Goal: Task Accomplishment & Management: Use online tool/utility

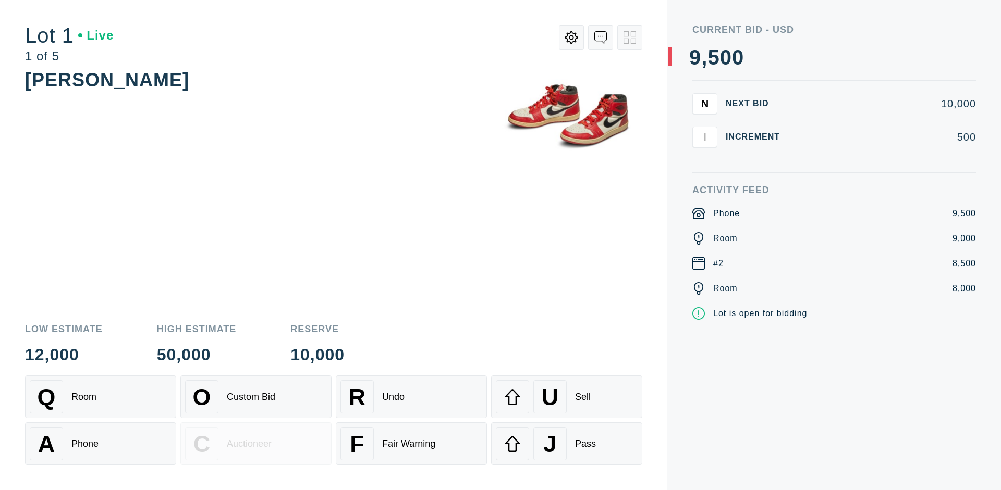
click at [256, 397] on div "Custom Bid" at bounding box center [251, 397] width 48 height 11
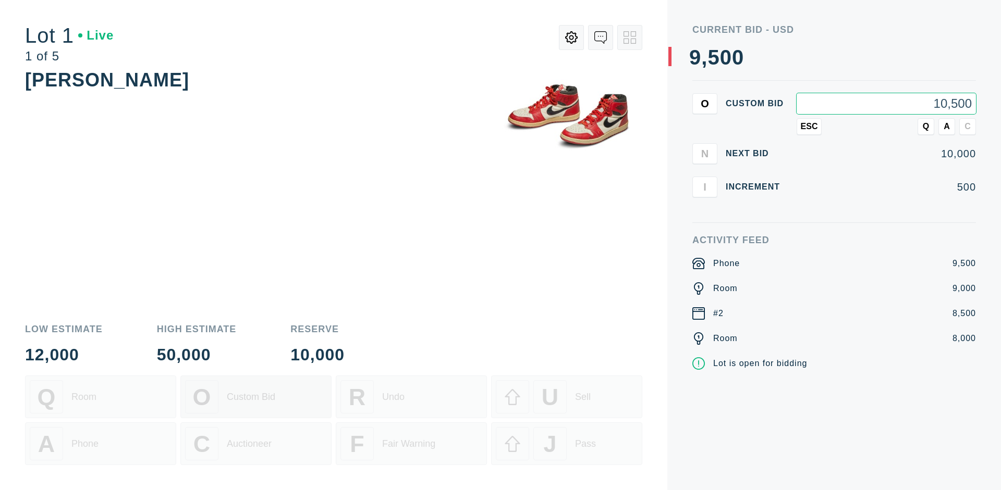
type input "10,500"
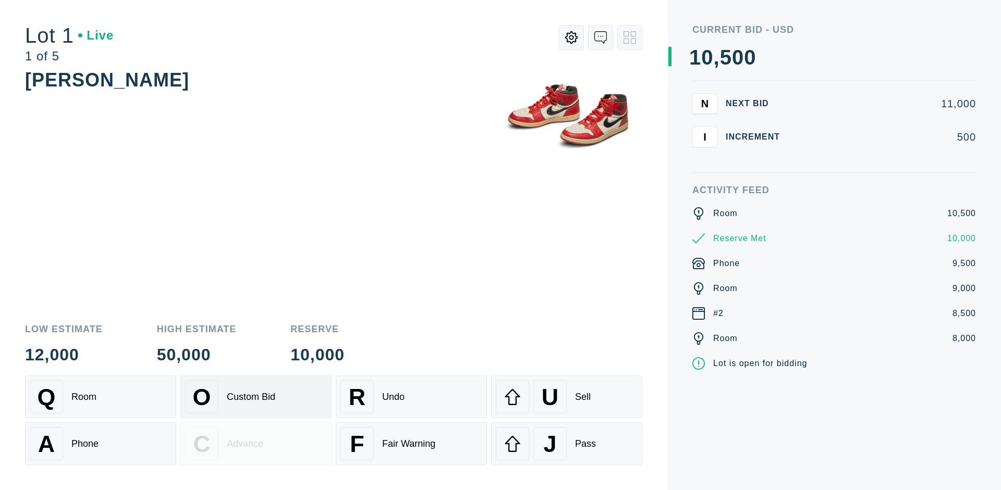
click at [256, 397] on div "Custom Bid" at bounding box center [251, 397] width 48 height 11
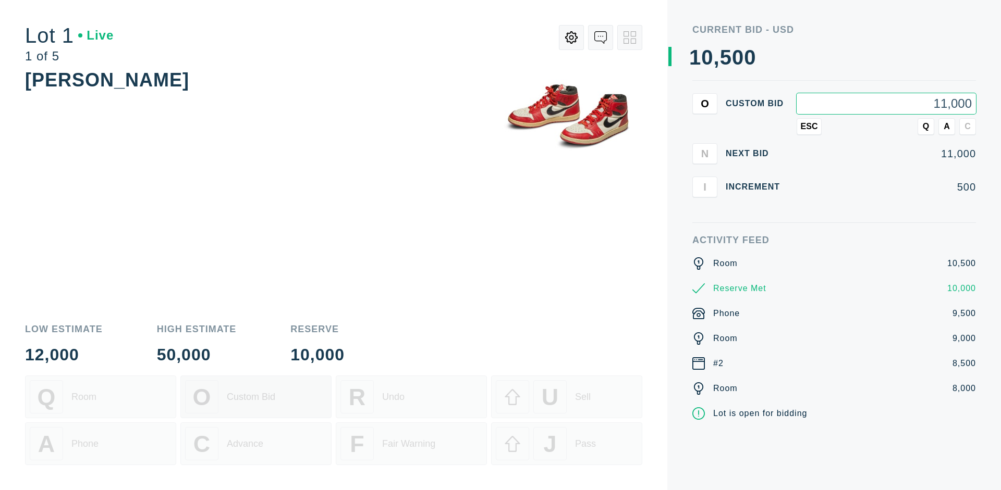
type input "11,000"
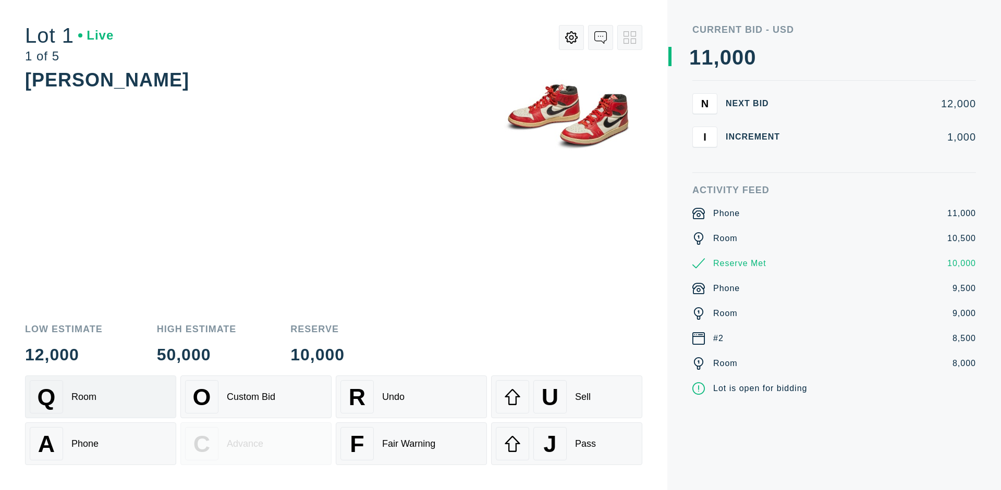
click at [101, 397] on div "Q Room" at bounding box center [101, 396] width 142 height 33
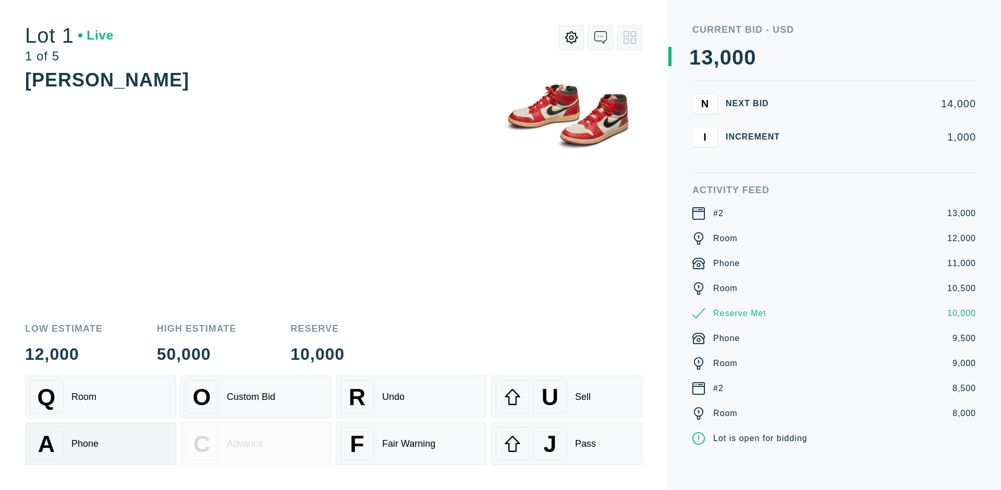
click at [101, 444] on div "A Phone" at bounding box center [101, 443] width 142 height 33
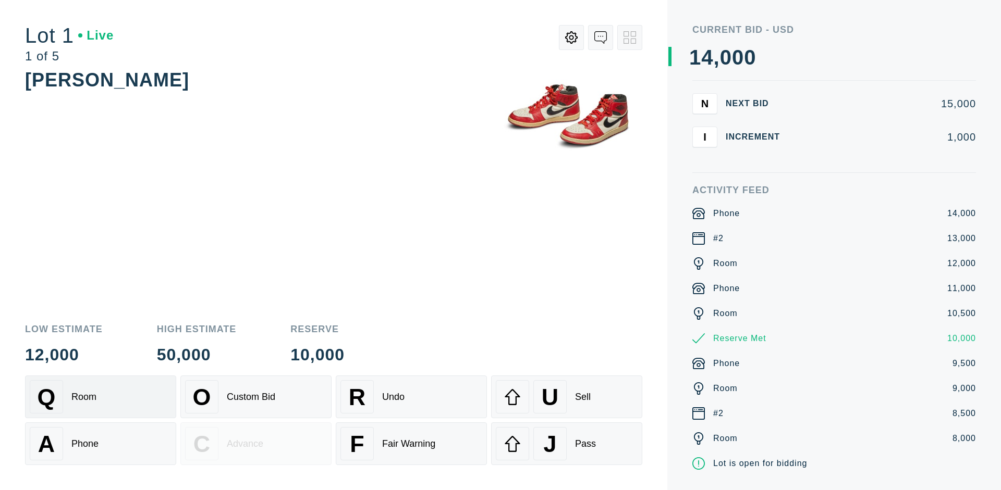
click at [101, 397] on div "Q Room" at bounding box center [101, 396] width 142 height 33
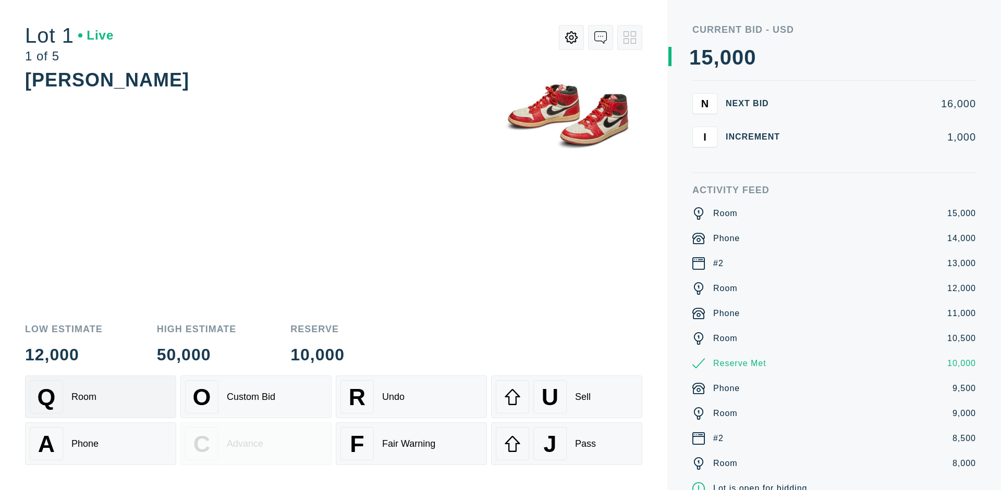
click at [411, 397] on div "R Undo" at bounding box center [411, 396] width 142 height 33
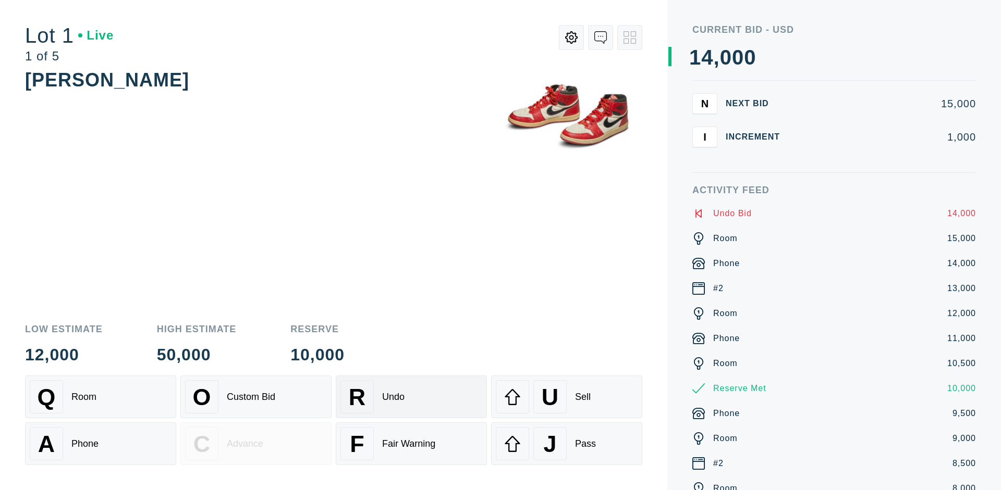
click at [101, 397] on div "Q Room" at bounding box center [101, 396] width 142 height 33
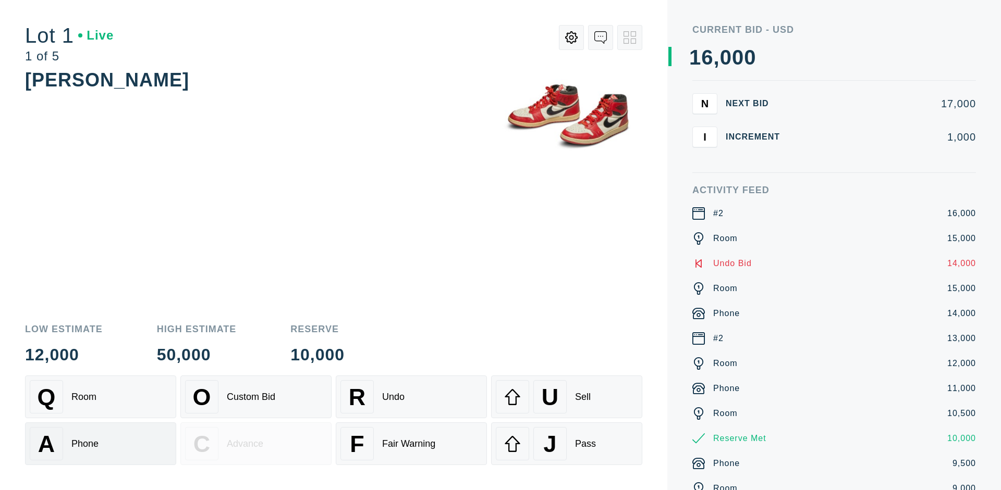
click at [101, 444] on div "A Phone" at bounding box center [101, 443] width 142 height 33
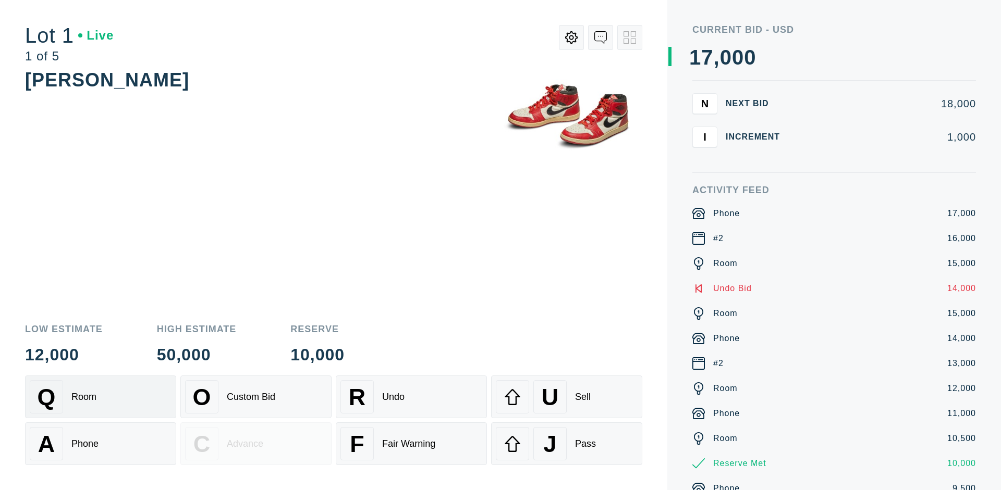
click at [101, 397] on div "Q Room" at bounding box center [101, 396] width 142 height 33
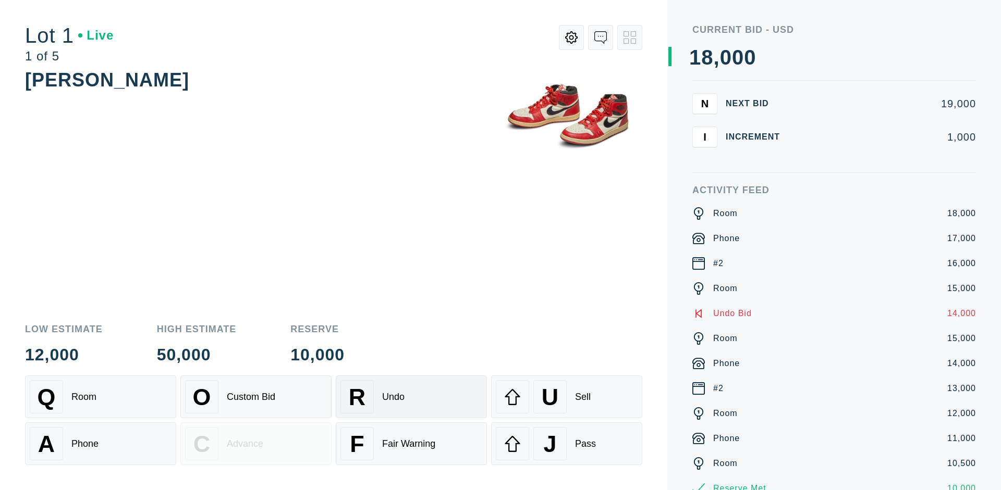
click at [411, 397] on div "R Undo" at bounding box center [411, 396] width 142 height 33
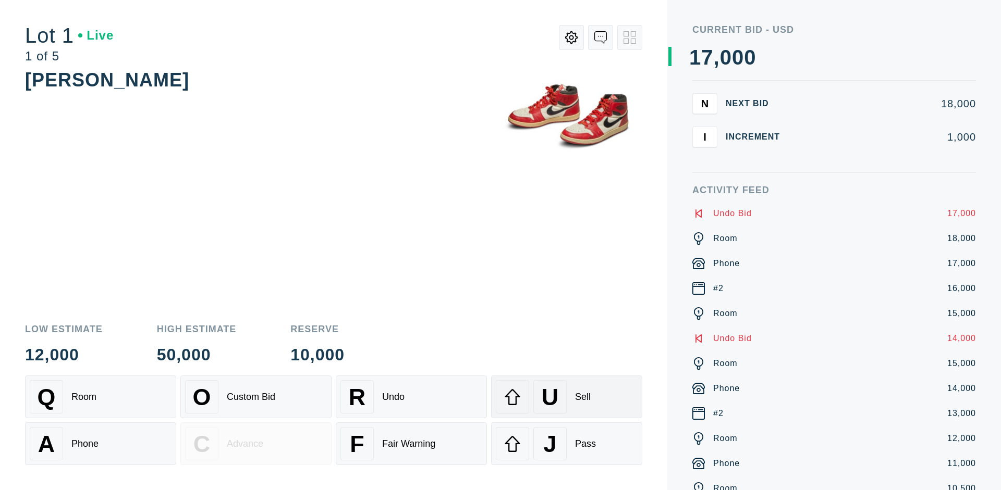
click at [567, 397] on div "U Sell" at bounding box center [567, 396] width 142 height 33
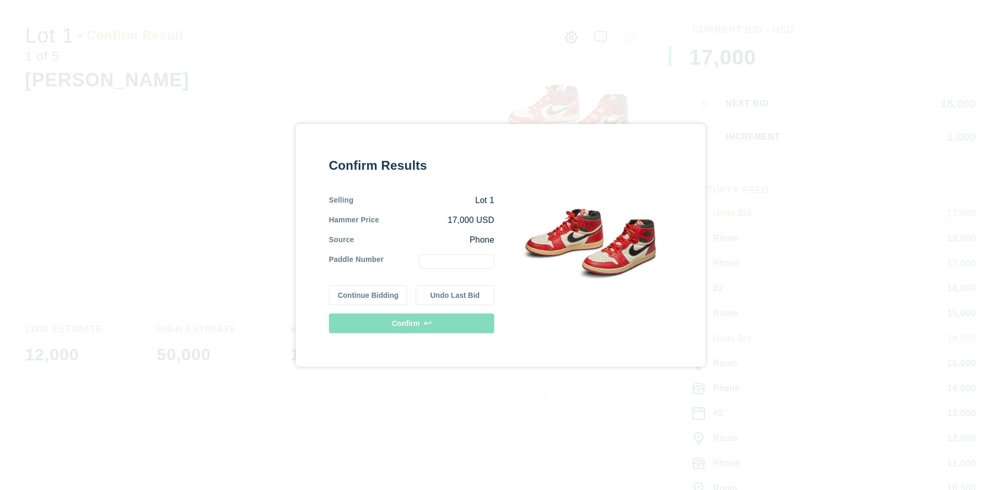
click at [368, 295] on button "Continue Bidding" at bounding box center [368, 296] width 79 height 20
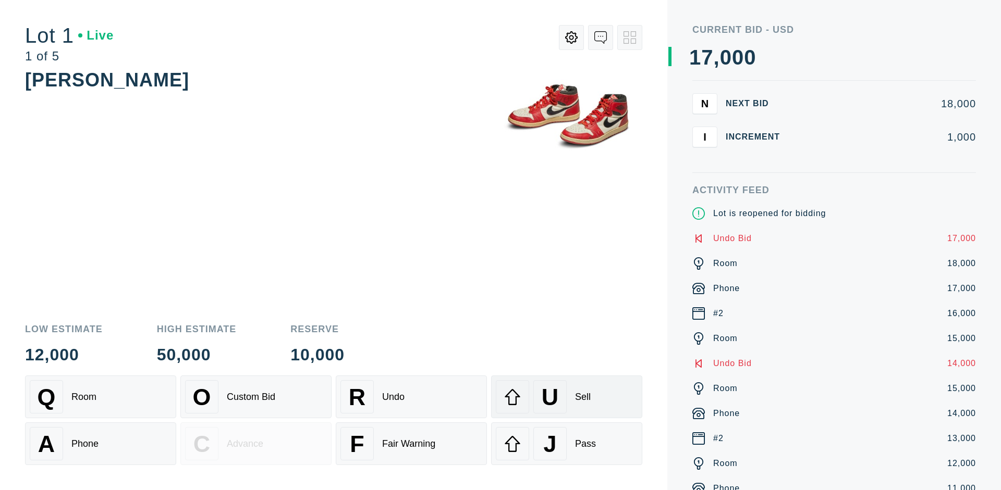
click at [567, 397] on div "U Sell" at bounding box center [567, 396] width 142 height 33
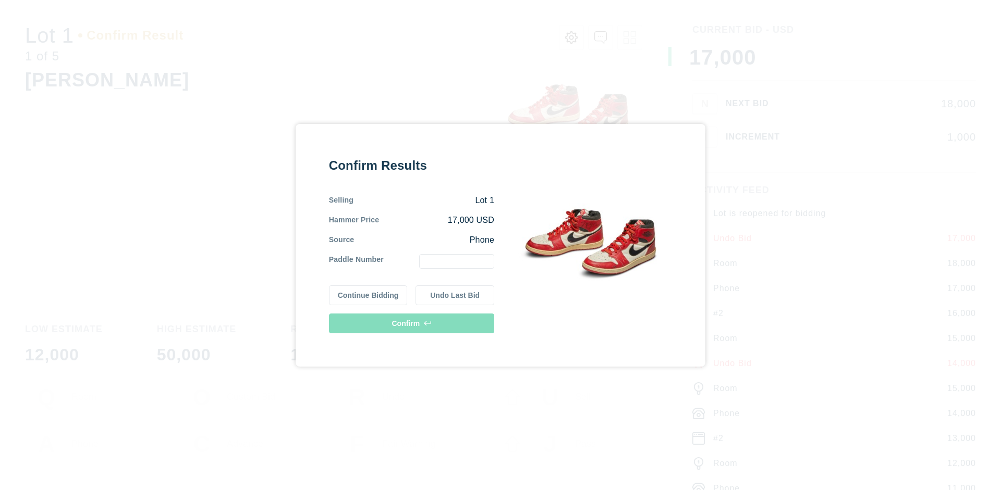
click at [455, 295] on button "Undo Last Bid" at bounding box center [454, 296] width 79 height 20
click at [368, 293] on button "Continue Bidding" at bounding box center [368, 294] width 79 height 20
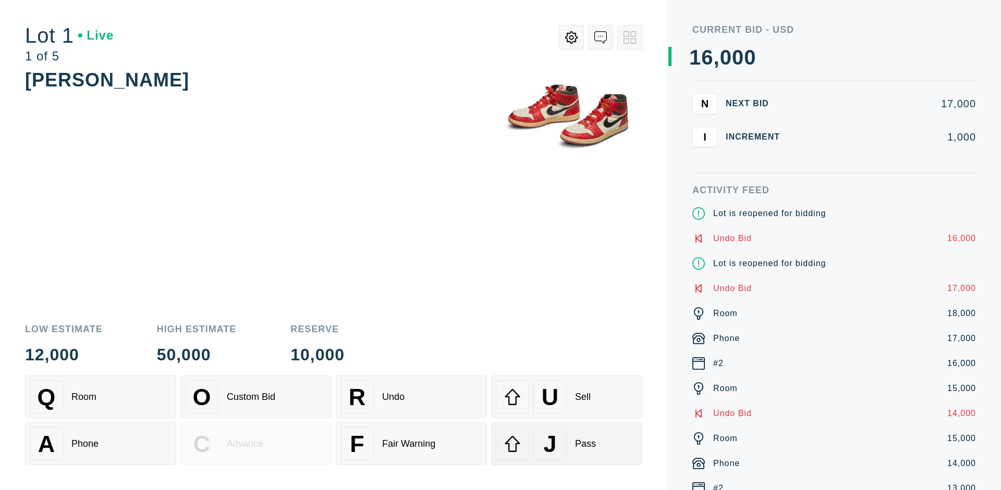
click at [567, 444] on div "J Pass" at bounding box center [567, 443] width 142 height 33
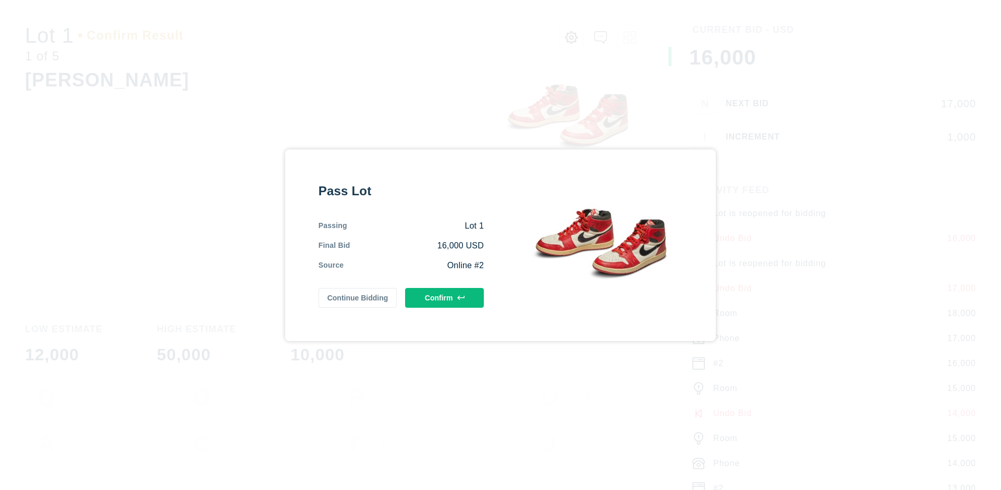
click at [445, 298] on button "Confirm" at bounding box center [444, 298] width 79 height 20
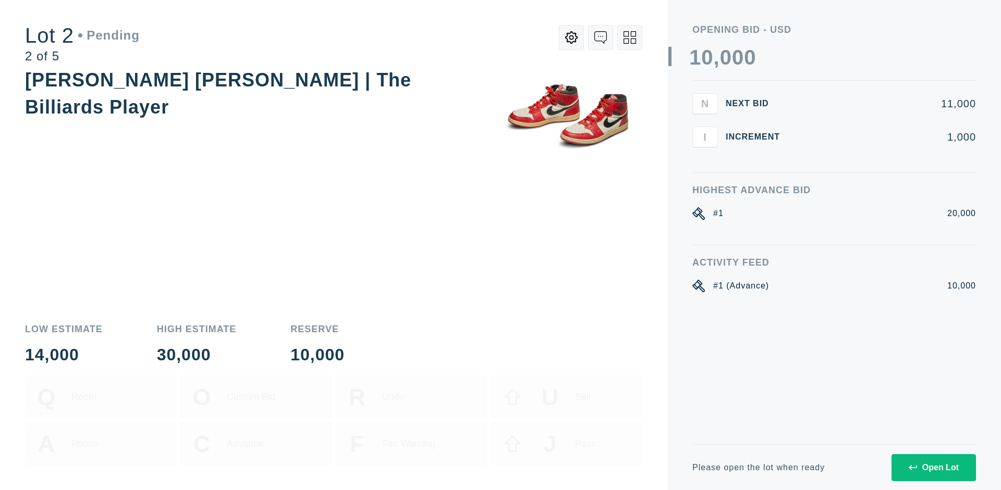
click at [933, 467] on div "Open Lot" at bounding box center [933, 467] width 50 height 9
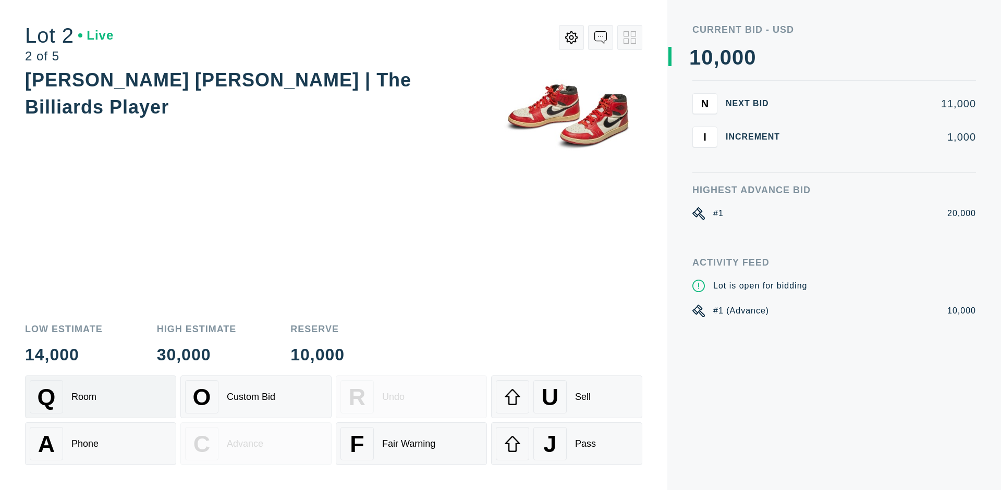
click at [101, 397] on div "Q Room" at bounding box center [101, 396] width 142 height 33
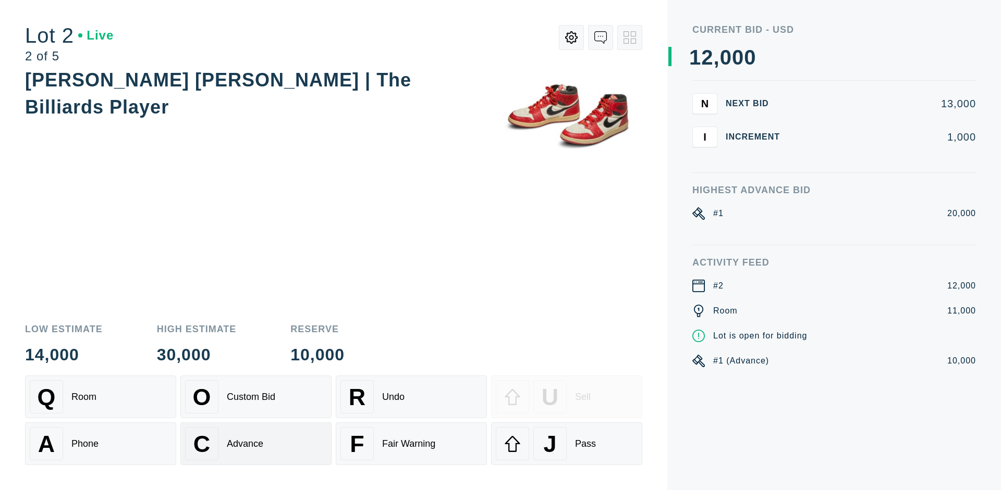
click at [256, 444] on div "Advance" at bounding box center [245, 444] width 36 height 11
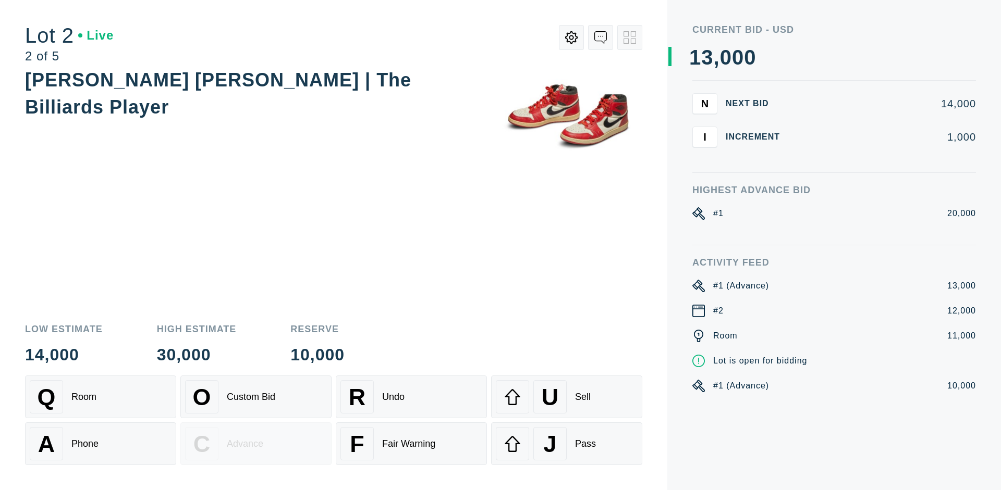
click at [567, 397] on div "U Sell" at bounding box center [567, 396] width 142 height 33
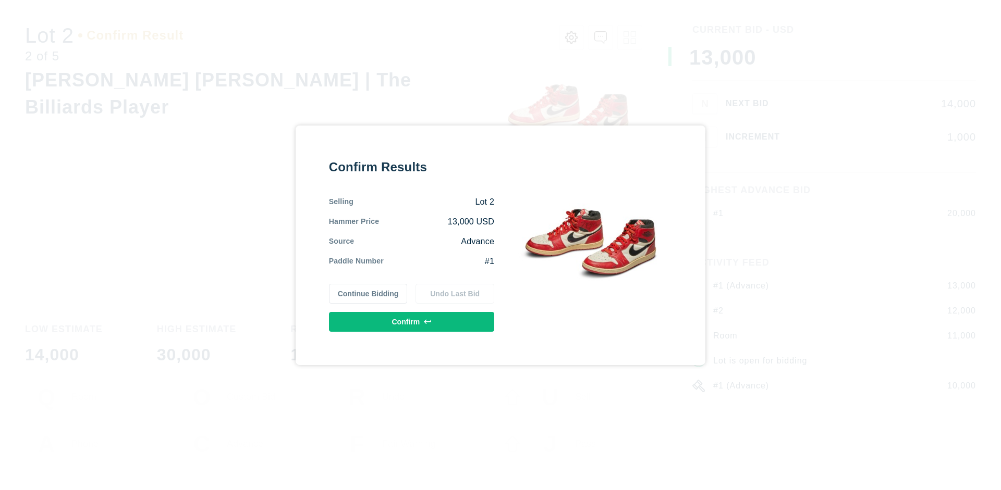
click at [412, 322] on button "Confirm" at bounding box center [411, 322] width 165 height 20
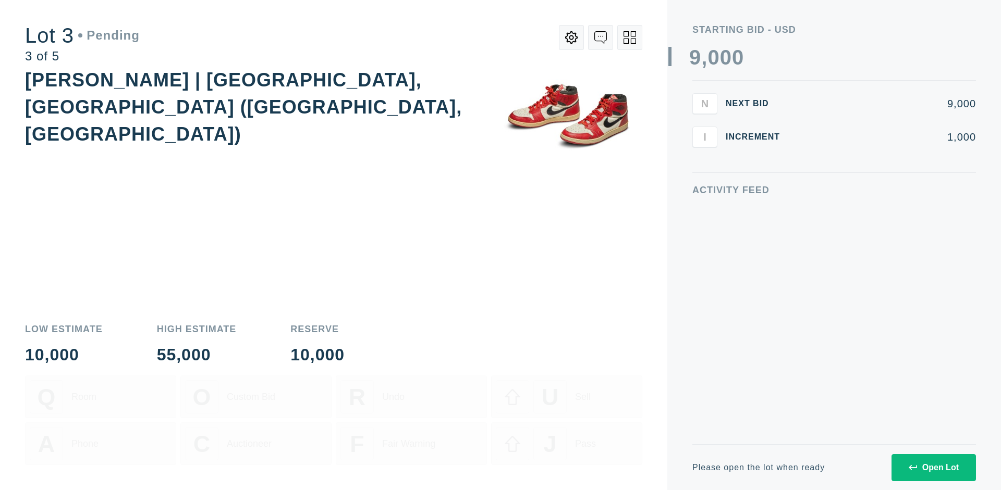
click at [933, 467] on div "Open Lot" at bounding box center [933, 467] width 50 height 9
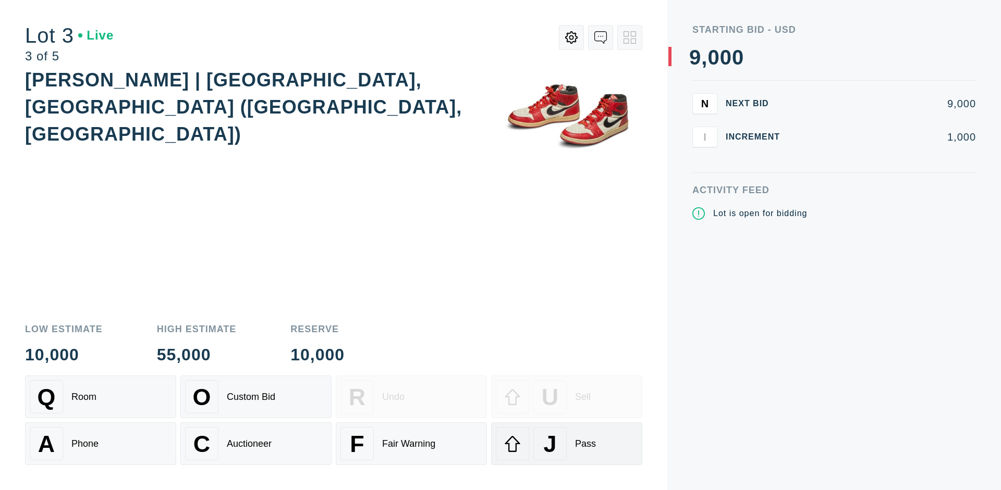
click at [567, 444] on div "J Pass" at bounding box center [567, 443] width 142 height 33
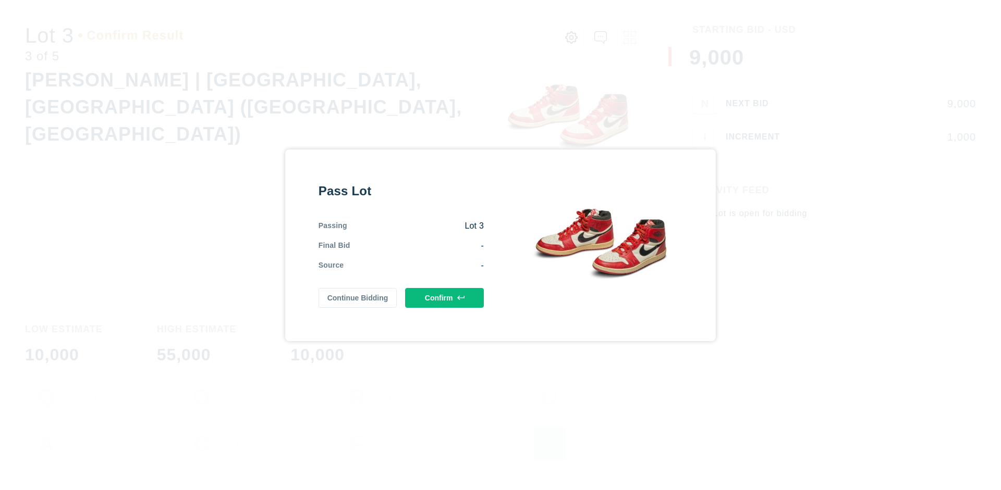
click at [445, 298] on button "Confirm" at bounding box center [444, 298] width 79 height 20
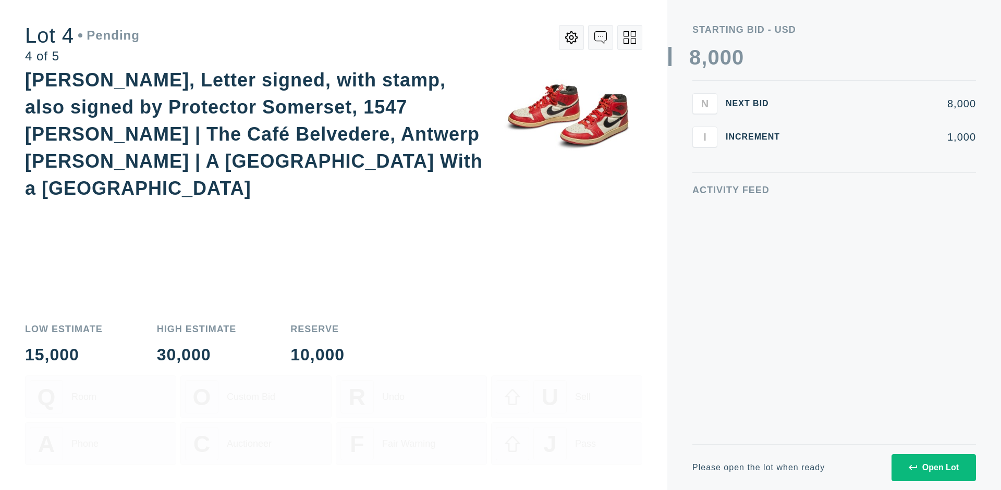
click at [933, 467] on div "Open Lot" at bounding box center [933, 467] width 50 height 9
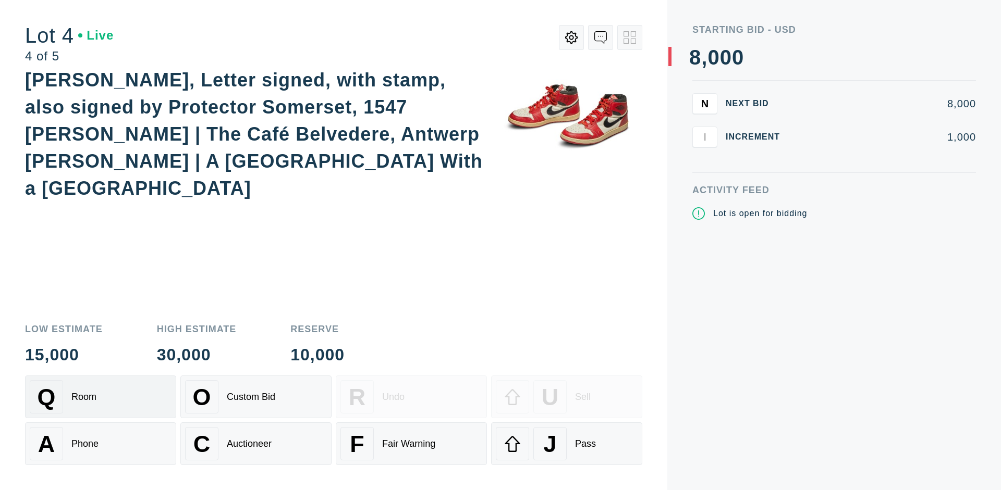
click at [101, 397] on div "Q Room" at bounding box center [101, 396] width 142 height 33
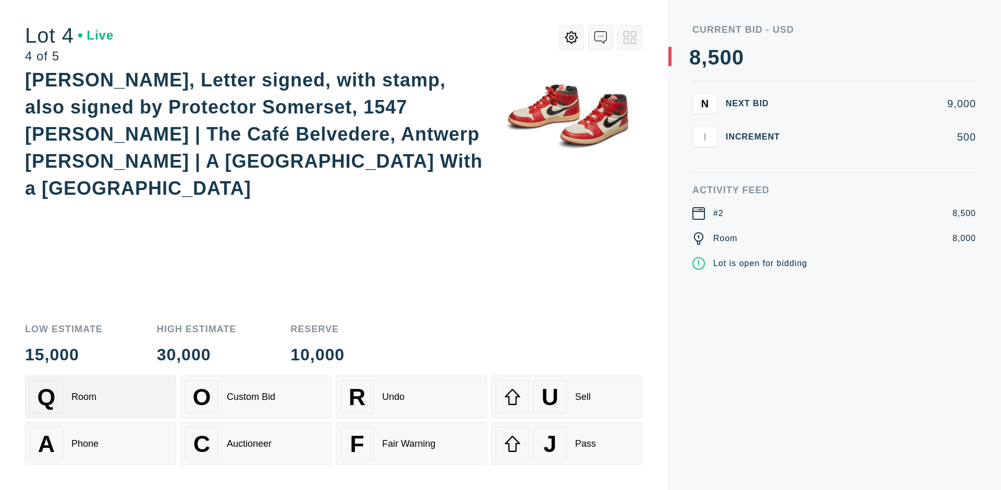
click at [256, 444] on div "Auctioneer" at bounding box center [249, 444] width 45 height 11
click at [567, 444] on div "J Pass" at bounding box center [567, 443] width 142 height 33
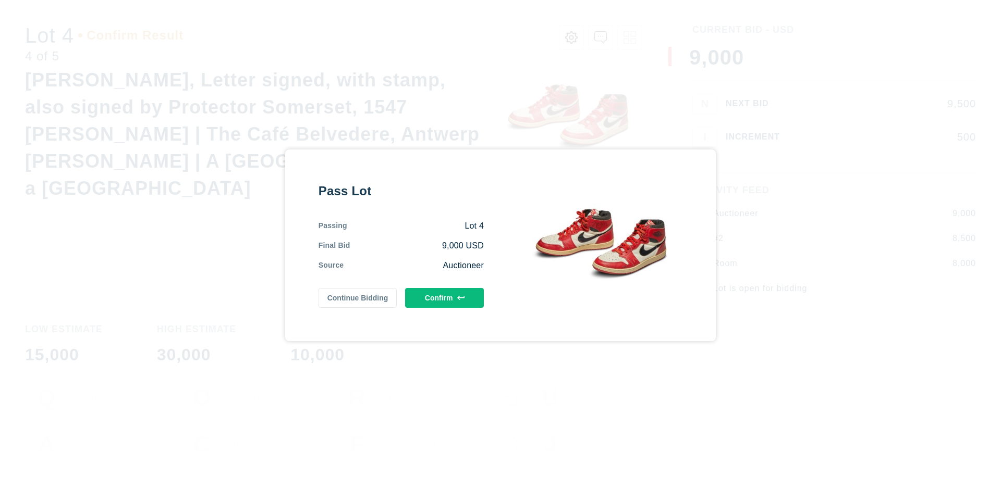
click at [445, 298] on button "Confirm" at bounding box center [444, 298] width 79 height 20
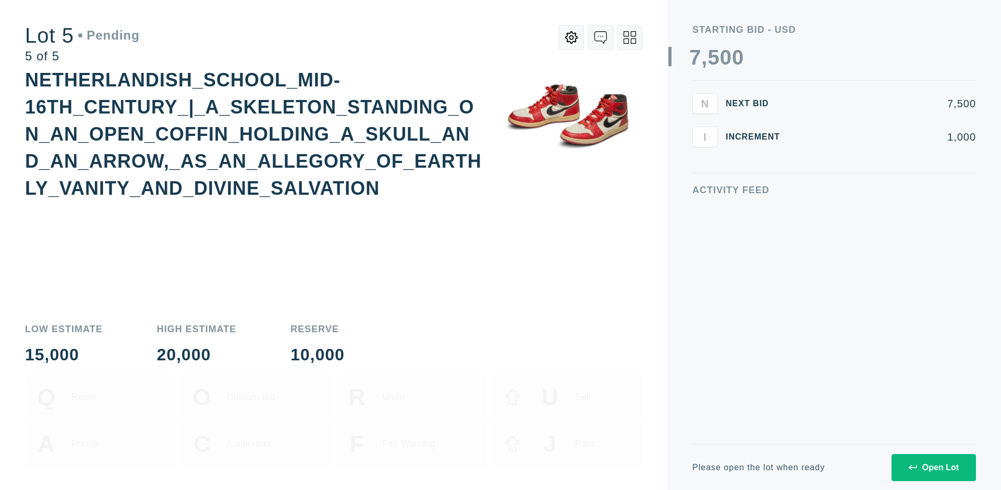
click at [933, 467] on div "Open Lot" at bounding box center [933, 467] width 50 height 9
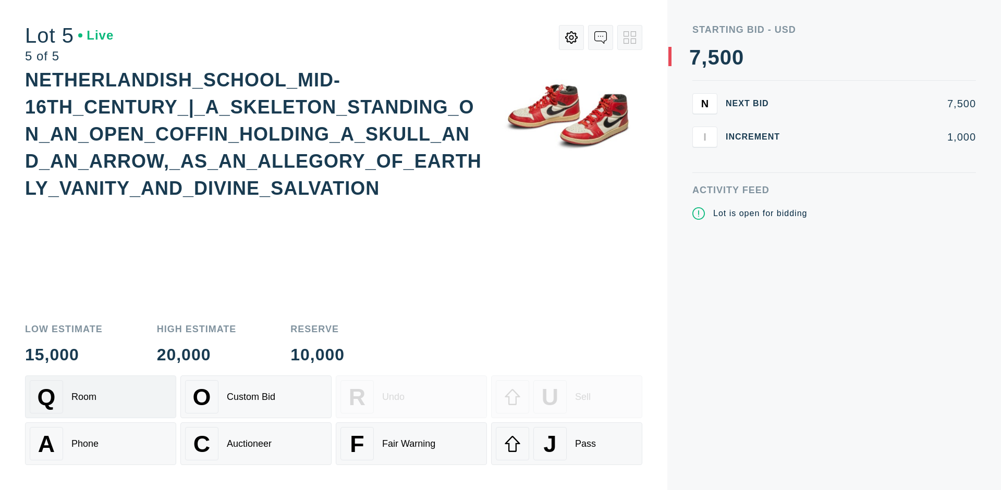
click at [101, 397] on div "Q Room" at bounding box center [101, 396] width 142 height 33
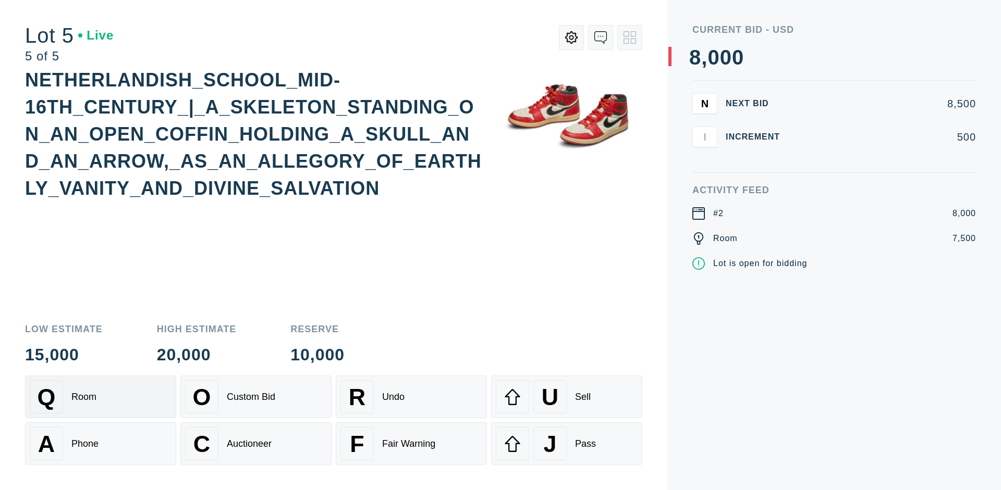
click at [101, 397] on div "Q Room" at bounding box center [101, 396] width 142 height 33
click at [567, 397] on div "U Sell" at bounding box center [567, 396] width 142 height 33
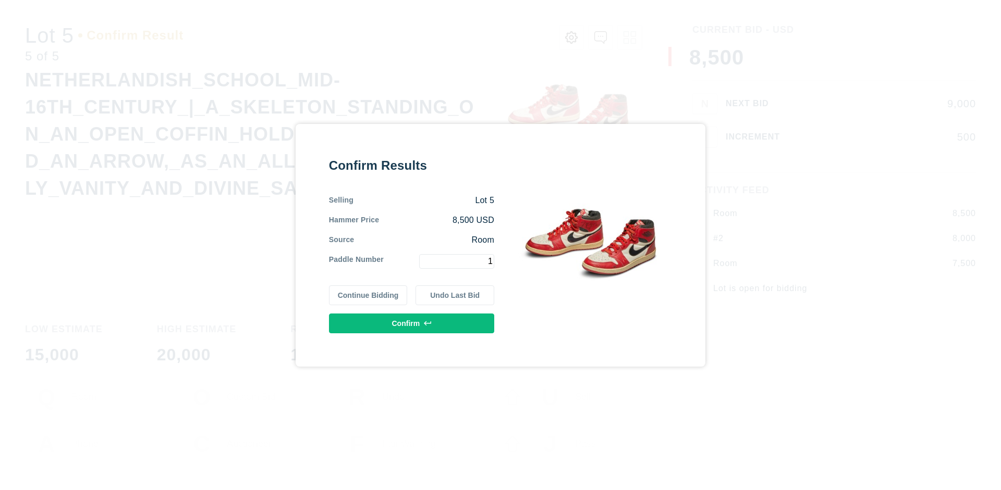
type input "1"
click at [412, 323] on button "Confirm" at bounding box center [411, 324] width 165 height 20
